Goal: Information Seeking & Learning: Learn about a topic

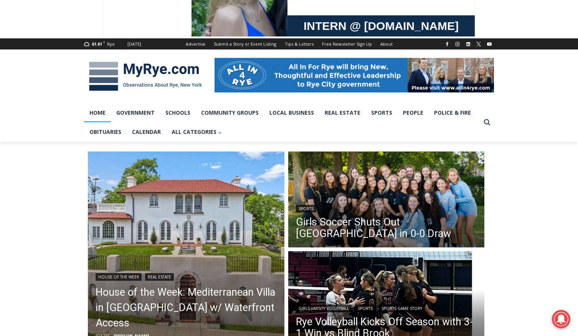
scroll to position [66, 0]
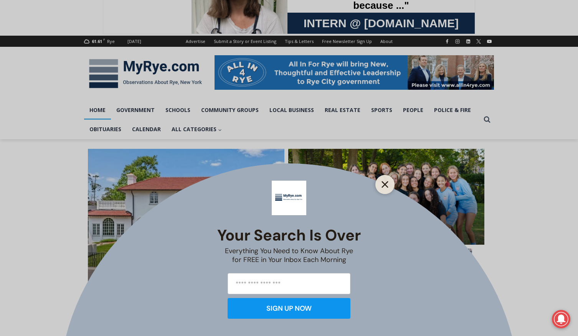
click at [388, 185] on icon "Close" at bounding box center [385, 184] width 7 height 7
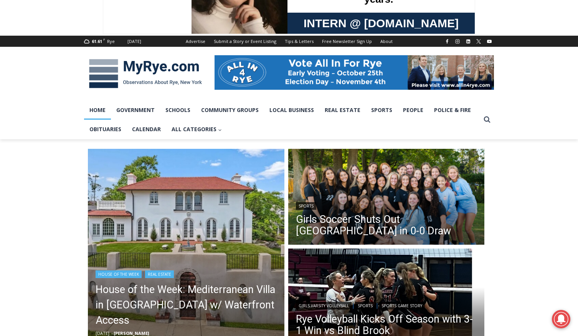
click at [186, 238] on img "Read More House of the Week: Mediterranean Villa in Mamaroneck w/ Waterfront Ac…" at bounding box center [186, 247] width 197 height 197
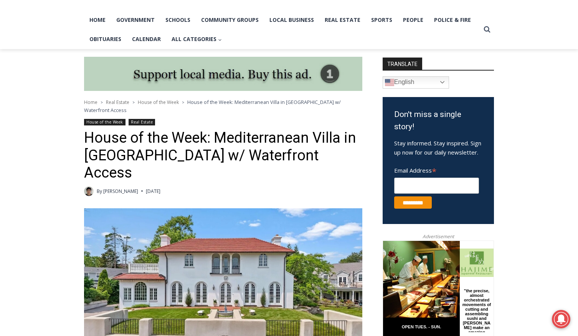
scroll to position [156, 0]
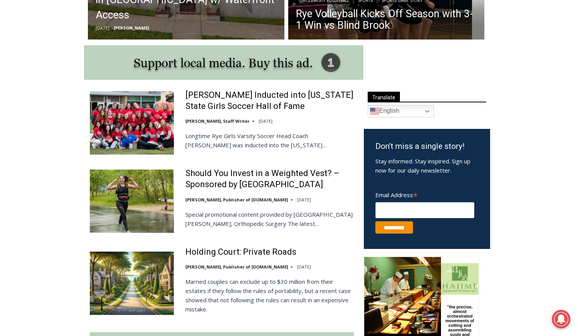
scroll to position [372, 0]
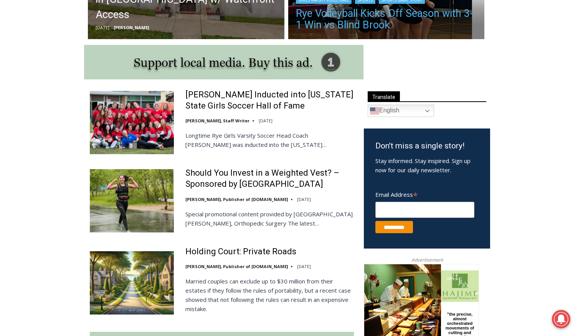
click at [379, 19] on link "Rye Volleyball Kicks Off Season with 3-1 Win vs Blind Brook" at bounding box center [386, 19] width 181 height 23
